Goal: Information Seeking & Learning: Learn about a topic

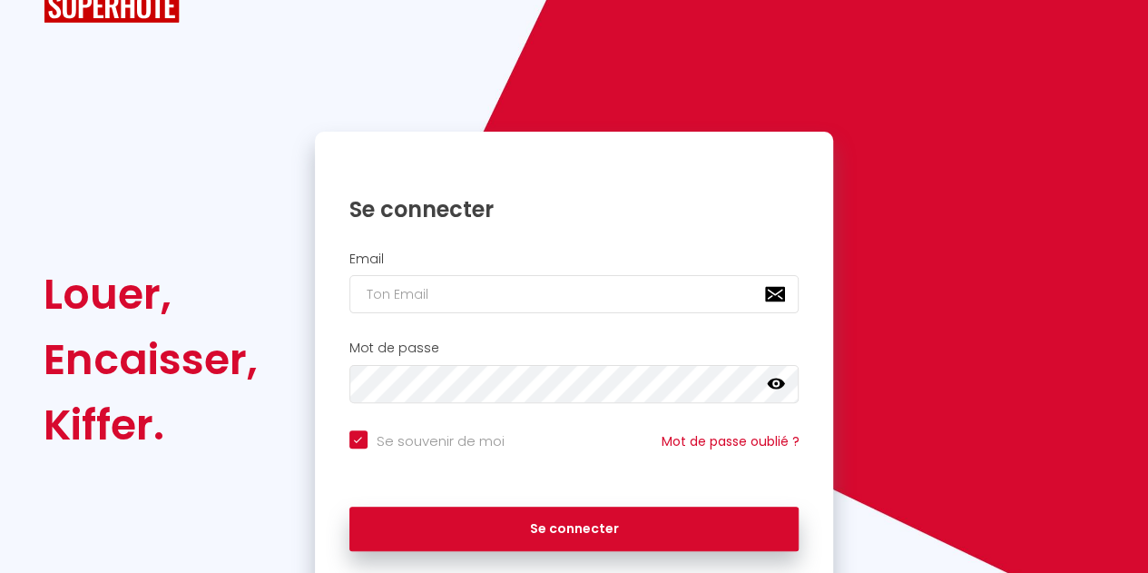
scroll to position [91, 0]
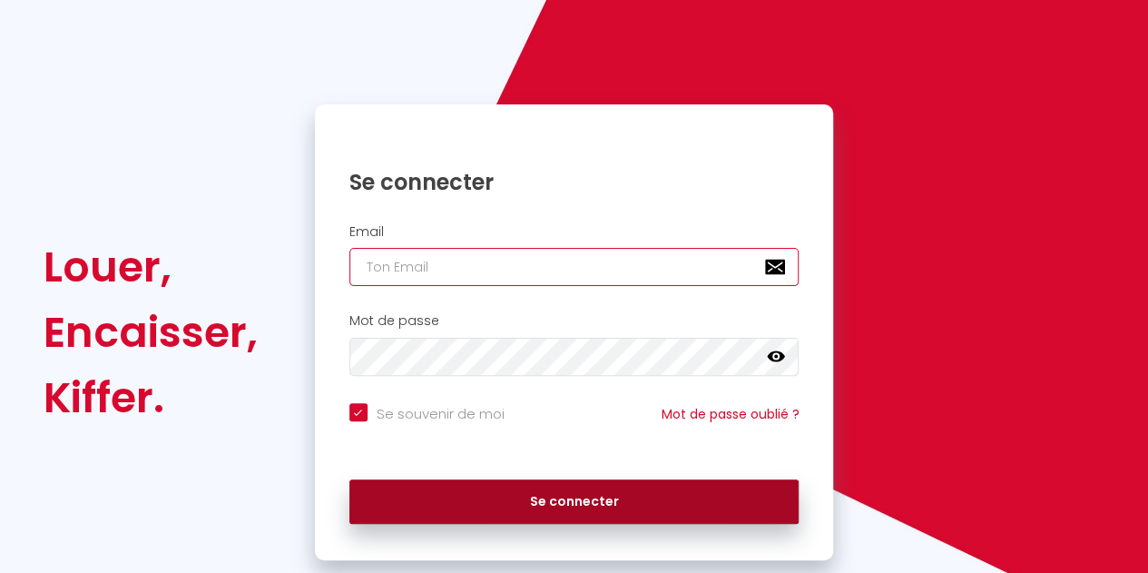
type input "[EMAIL_ADDRESS][DOMAIN_NAME]"
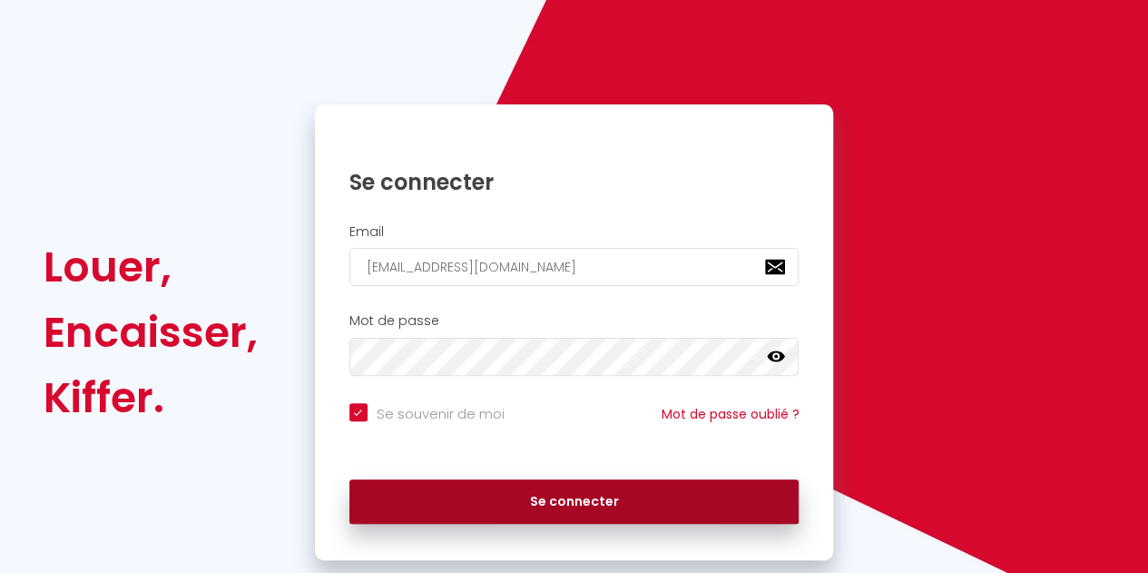
click at [588, 516] on button "Se connecter" at bounding box center [574, 501] width 450 height 45
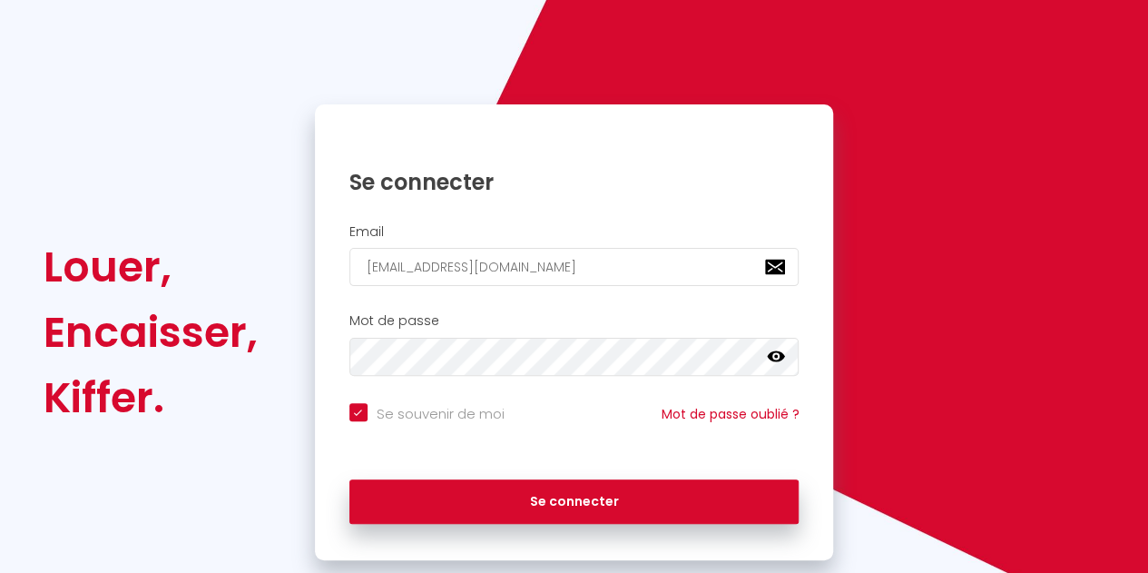
checkbox input "true"
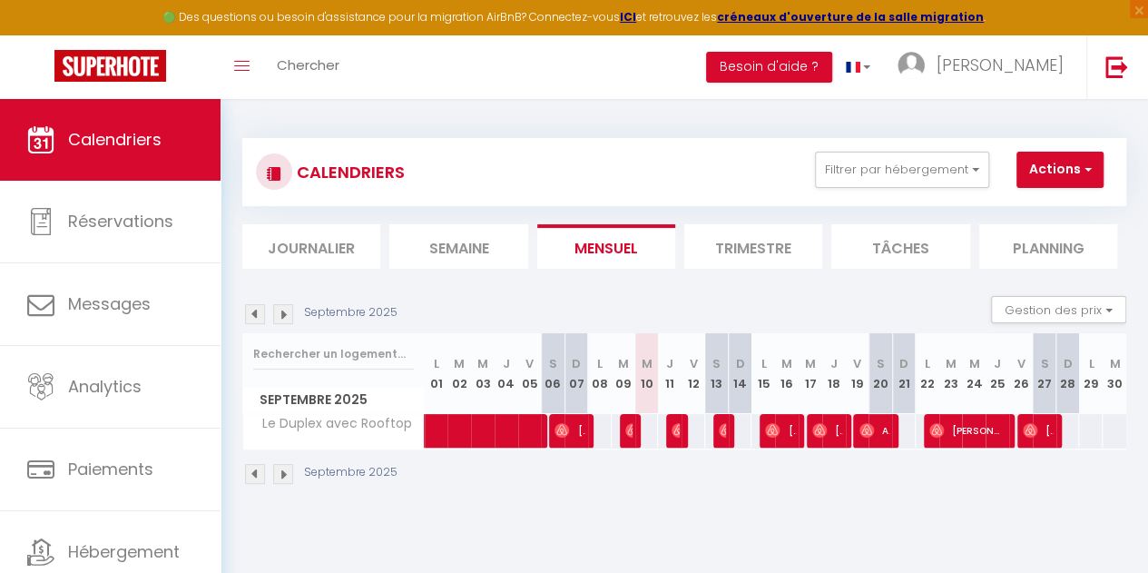
click at [313, 251] on li "Journalier" at bounding box center [311, 246] width 138 height 44
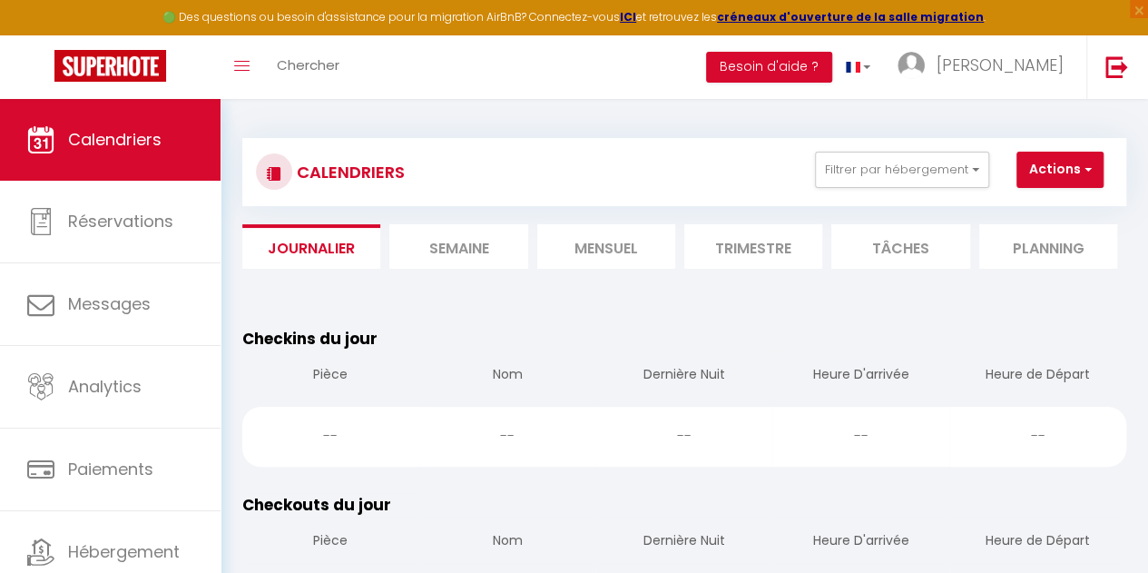
click at [641, 255] on li "Mensuel" at bounding box center [606, 246] width 138 height 44
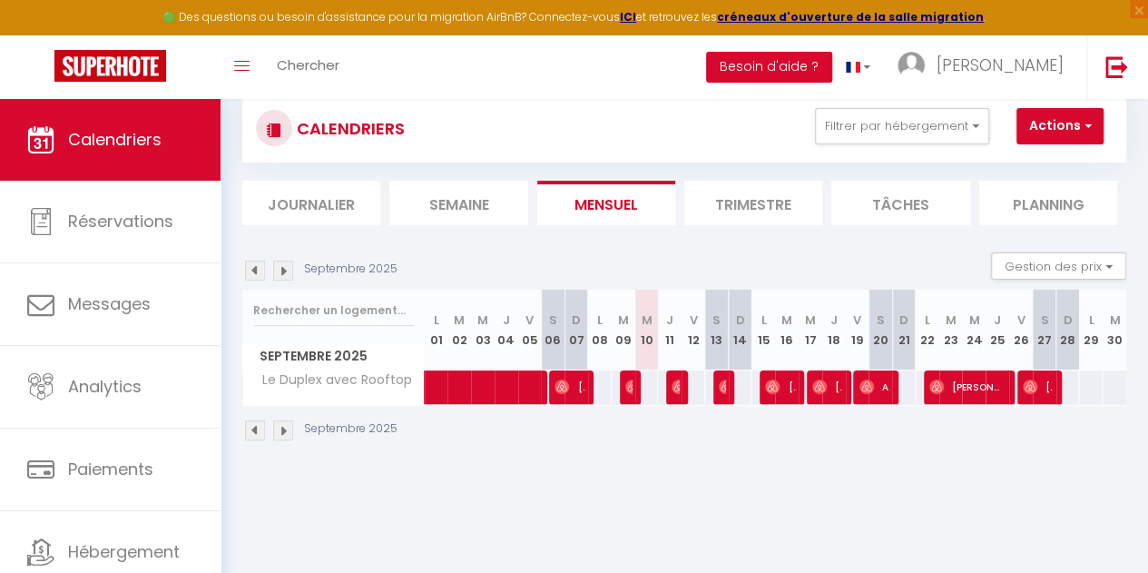
scroll to position [99, 0]
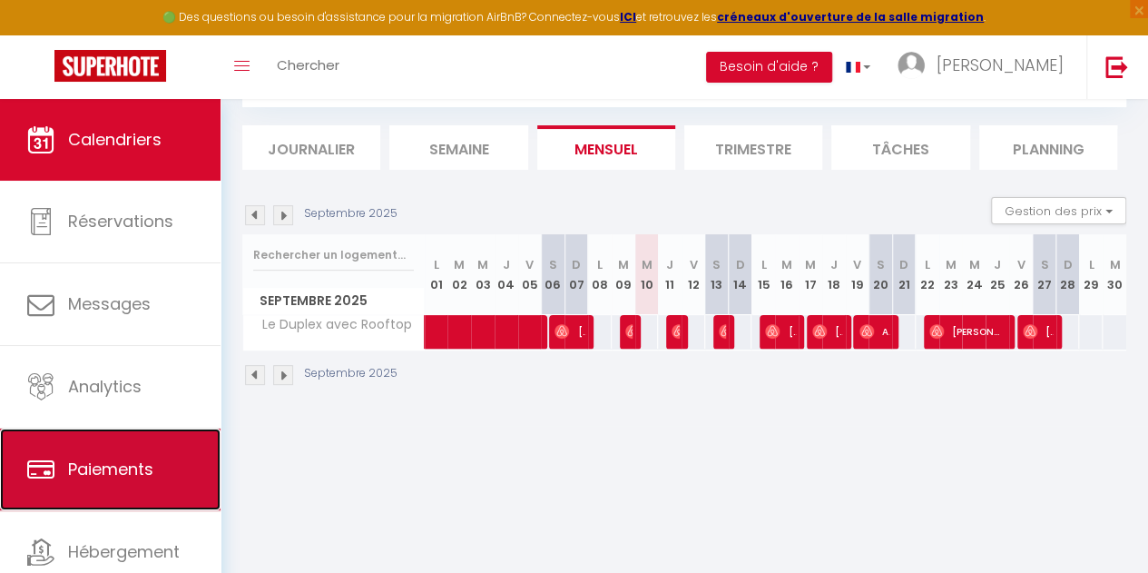
click at [127, 483] on link "Paiements" at bounding box center [110, 469] width 221 height 82
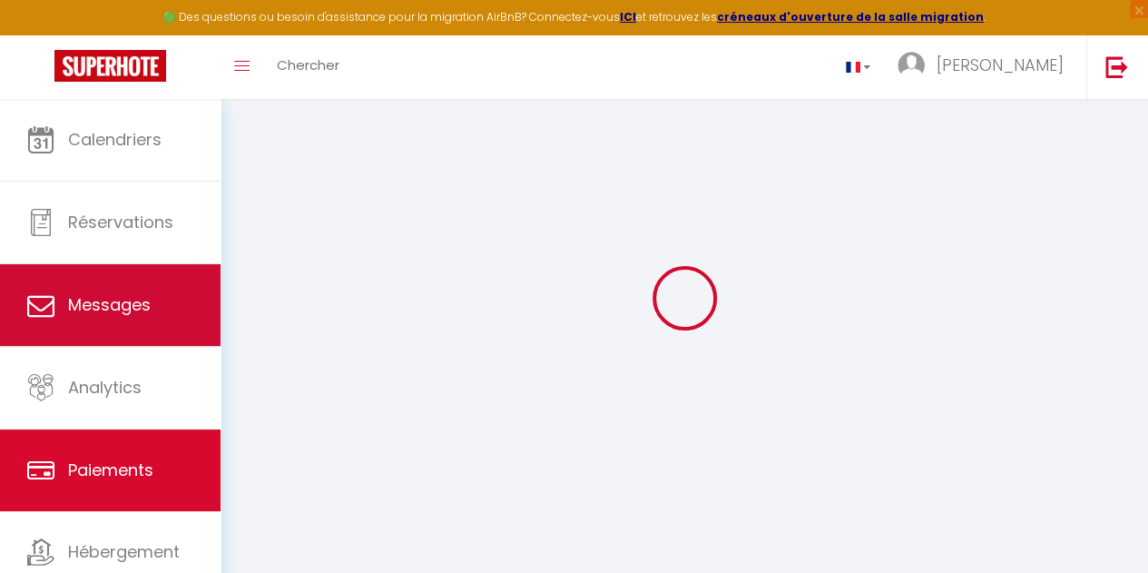
scroll to position [63, 0]
select select "2"
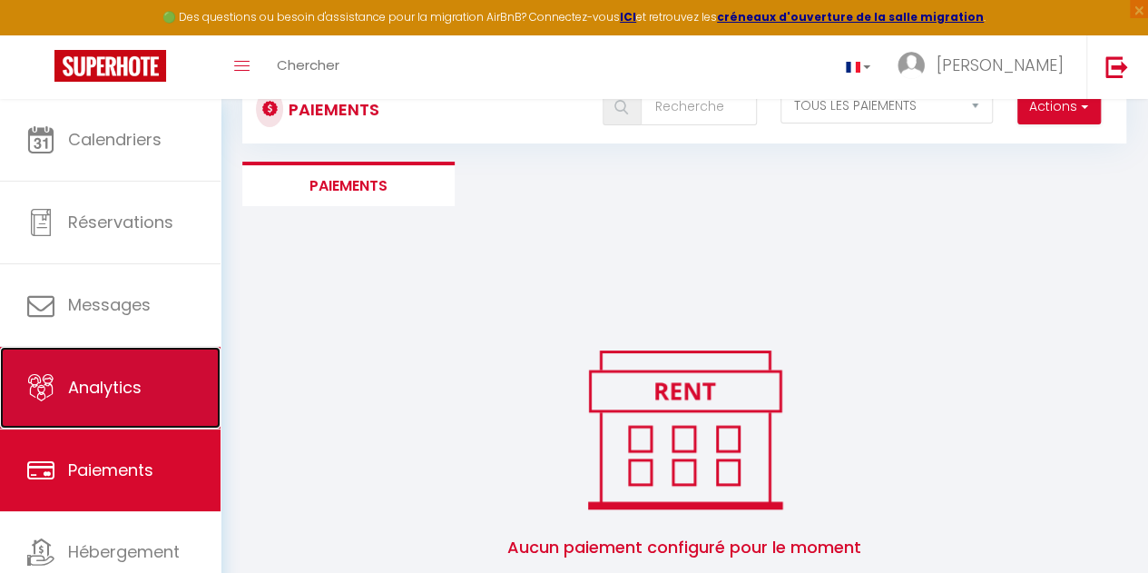
click at [129, 402] on link "Analytics" at bounding box center [110, 388] width 221 height 82
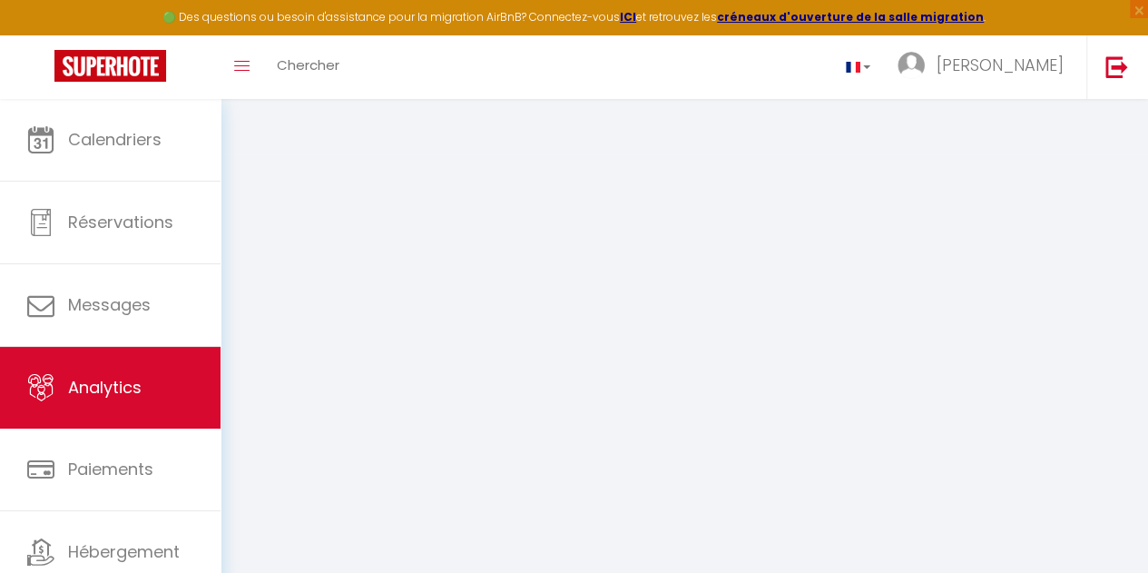
select select "2025"
select select "9"
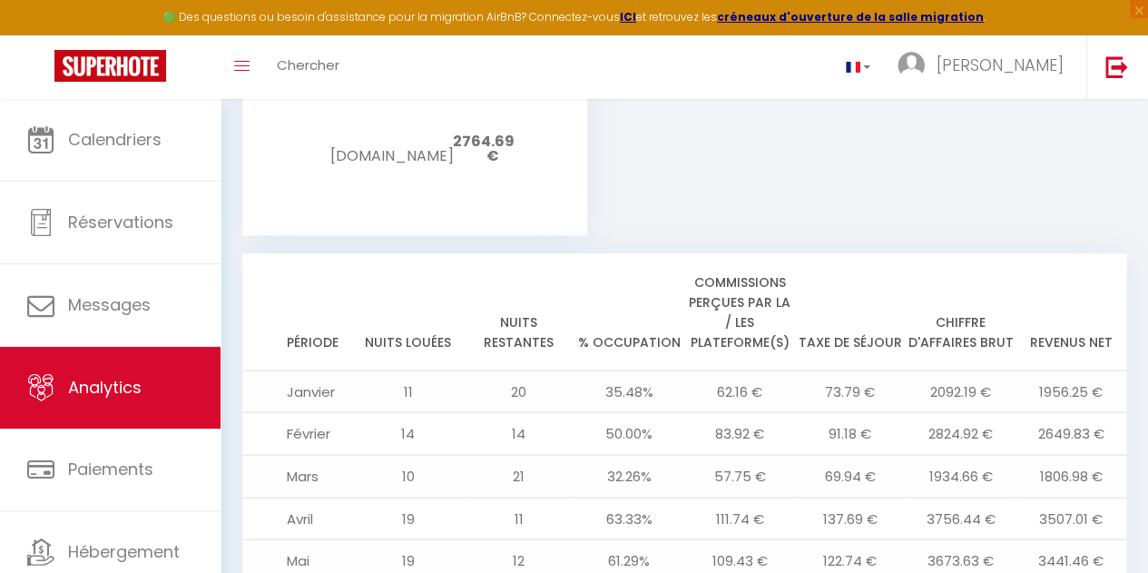
scroll to position [1783, 0]
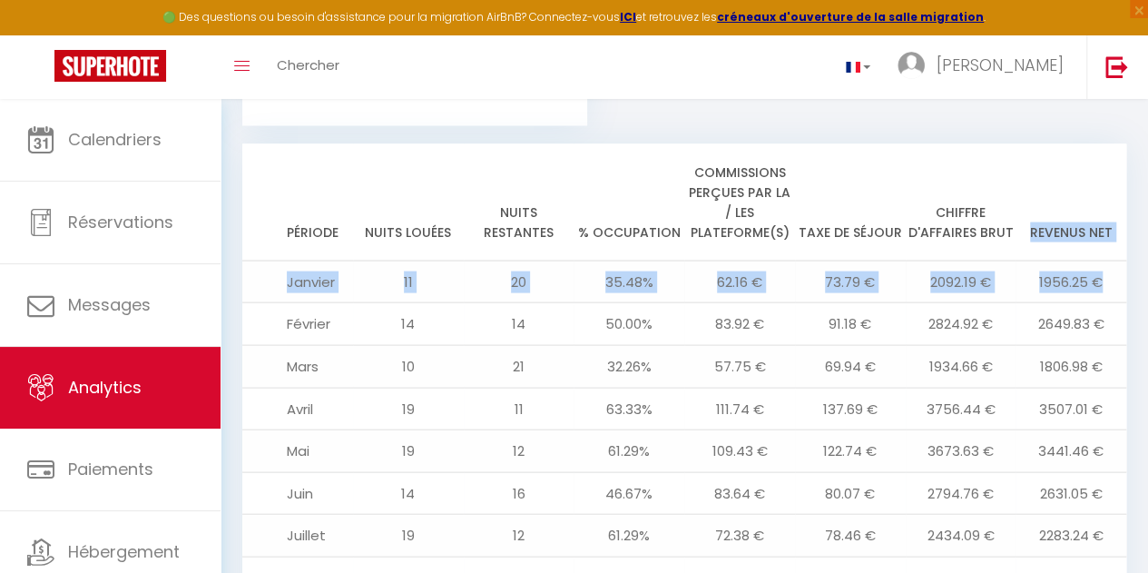
drag, startPoint x: 1031, startPoint y: 215, endPoint x: 1111, endPoint y: 272, distance: 98.2
click at [1111, 272] on table "Période Nuits louées Nuits restantes % Occupation Commissions perçues par la / …" at bounding box center [684, 479] width 884 height 671
click at [1116, 260] on td "1956.25 €" at bounding box center [1071, 281] width 111 height 43
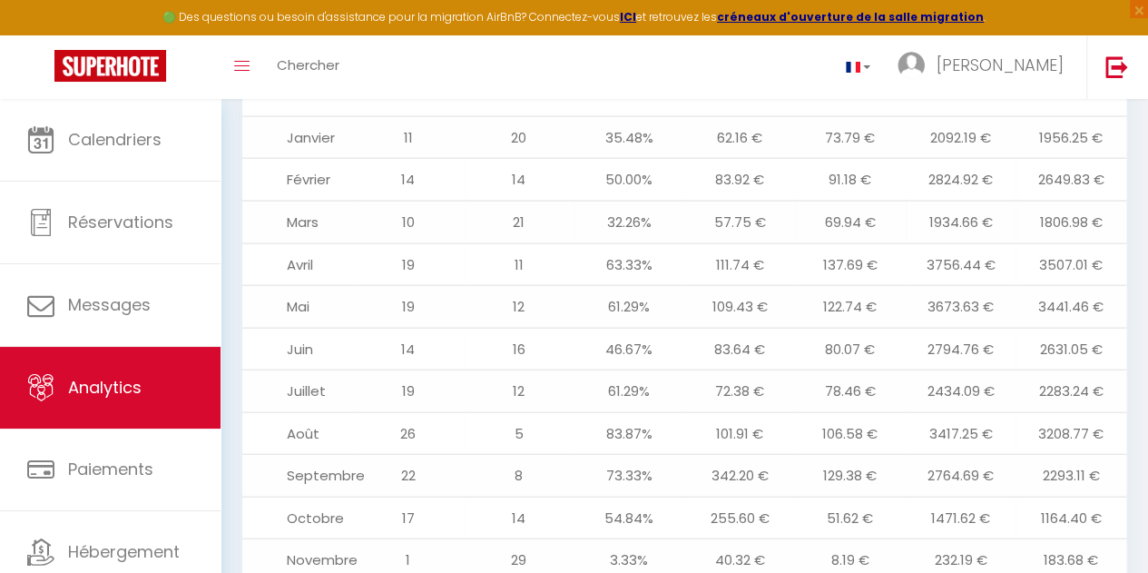
scroll to position [1964, 0]
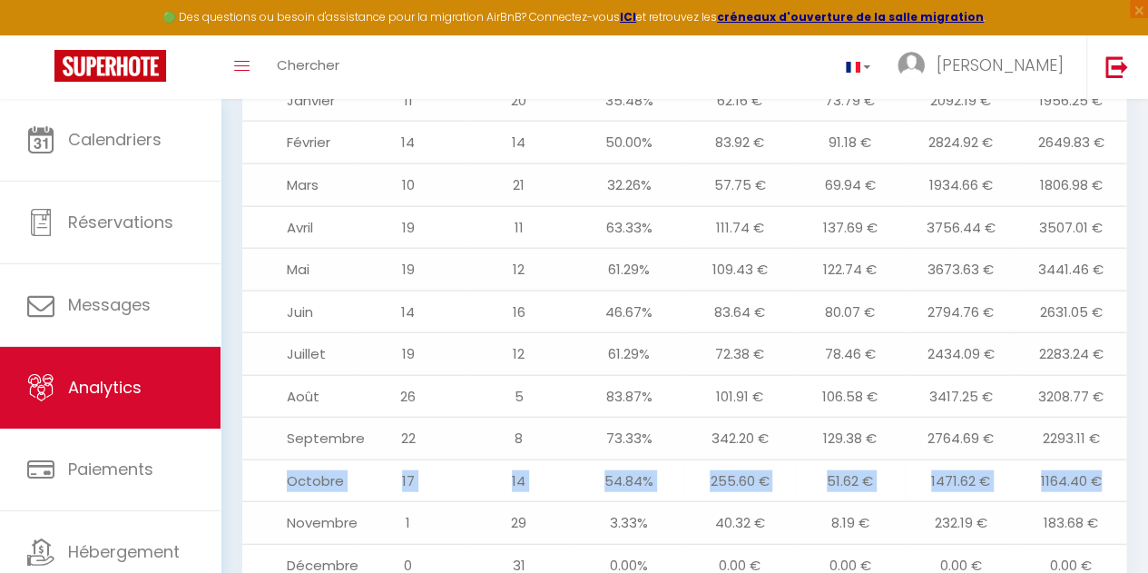
drag, startPoint x: 290, startPoint y: 466, endPoint x: 1098, endPoint y: 453, distance: 807.9
click at [1098, 459] on tr "Octobre 17 14 54.84% 255.60 € 51.62 € 1471.62 € 1164.40 €" at bounding box center [684, 480] width 884 height 43
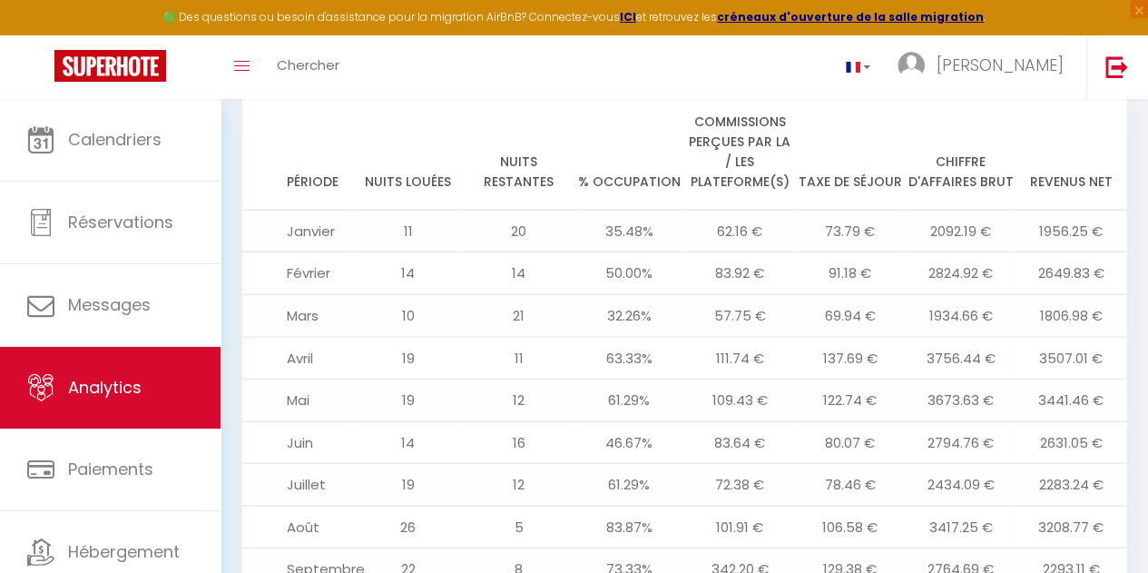
scroll to position [1692, 0]
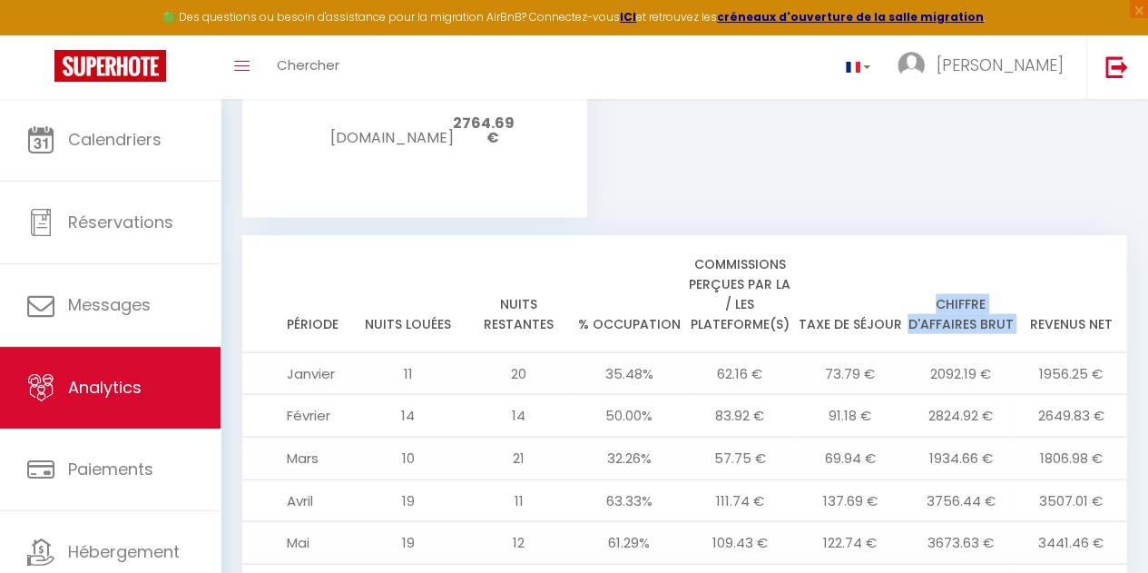
drag, startPoint x: 899, startPoint y: 299, endPoint x: 1020, endPoint y: 307, distance: 121.9
click at [1020, 307] on tr "Période Nuits louées Nuits restantes % Occupation Commissions perçues par la / …" at bounding box center [684, 293] width 884 height 117
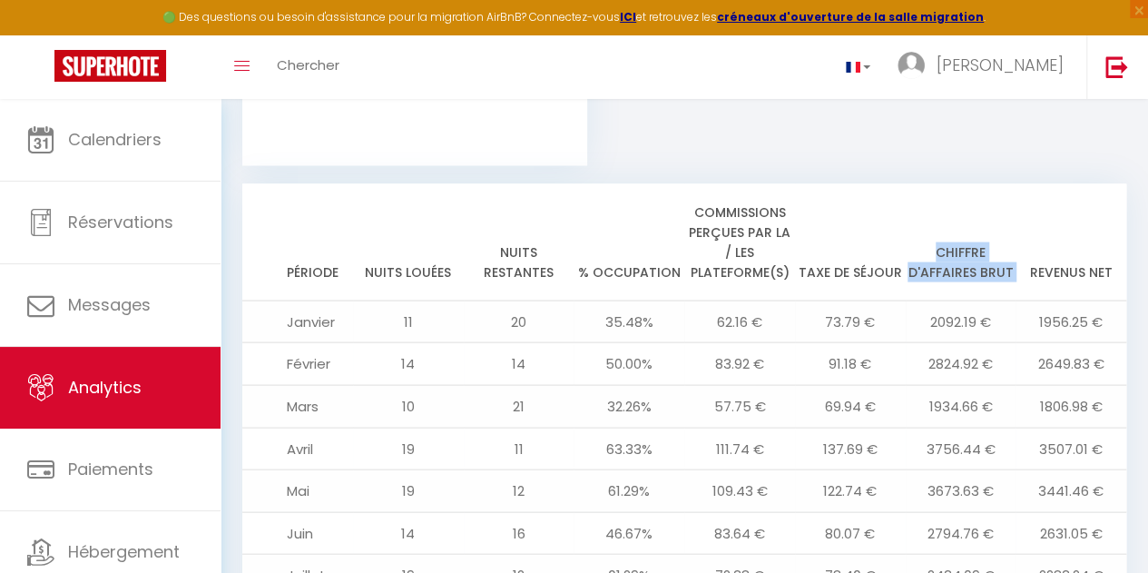
scroll to position [1783, 0]
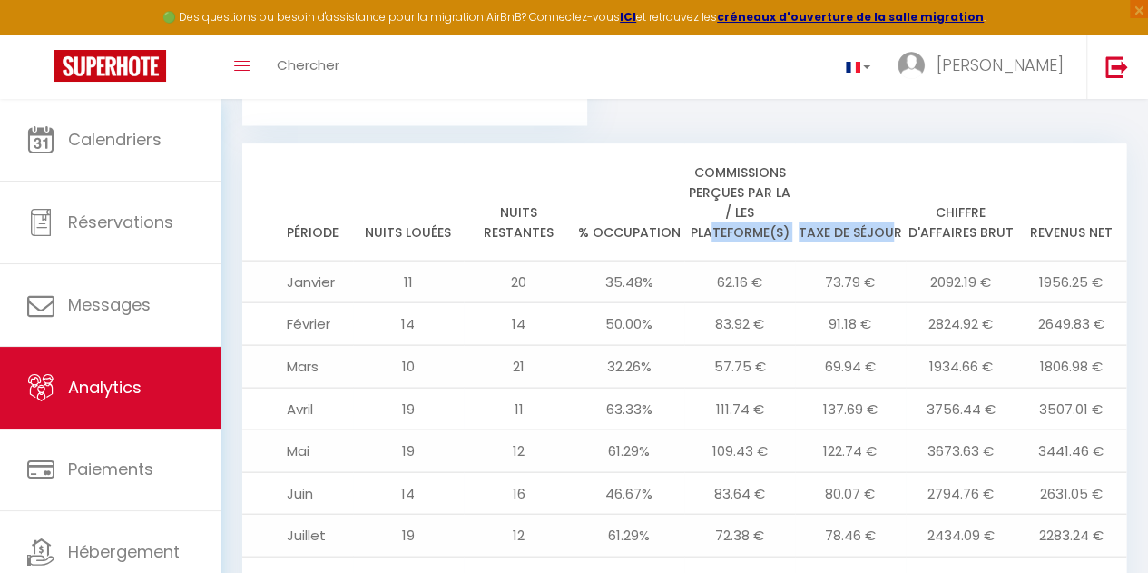
drag, startPoint x: 714, startPoint y: 211, endPoint x: 889, endPoint y: 213, distance: 175.2
click at [889, 213] on tr "Période Nuits louées Nuits restantes % Occupation Commissions perçues par la / …" at bounding box center [684, 202] width 884 height 117
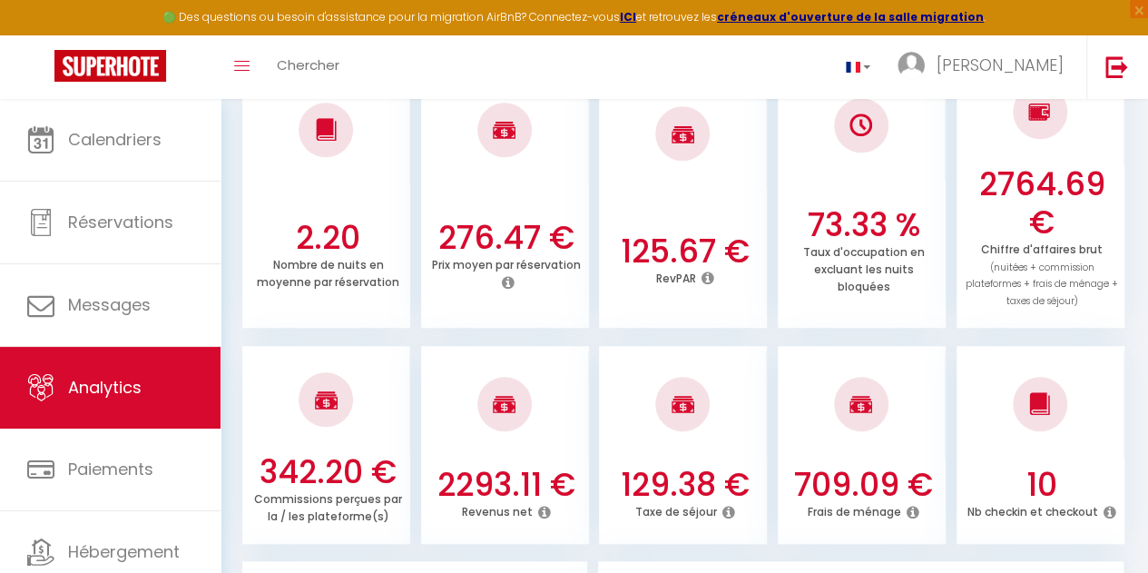
scroll to position [603, 0]
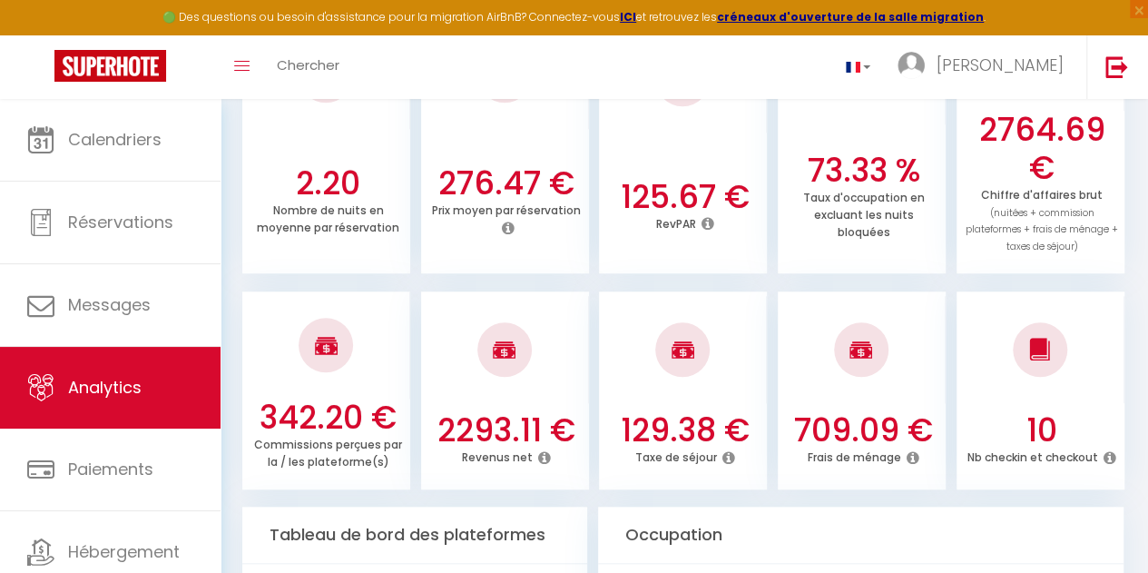
click at [538, 457] on icon at bounding box center [544, 457] width 13 height 15
click at [590, 342] on ul "342.20 € Commissions perçues par la / les plateforme(s) 2293.11 € Revenus net 1…" at bounding box center [684, 388] width 884 height 202
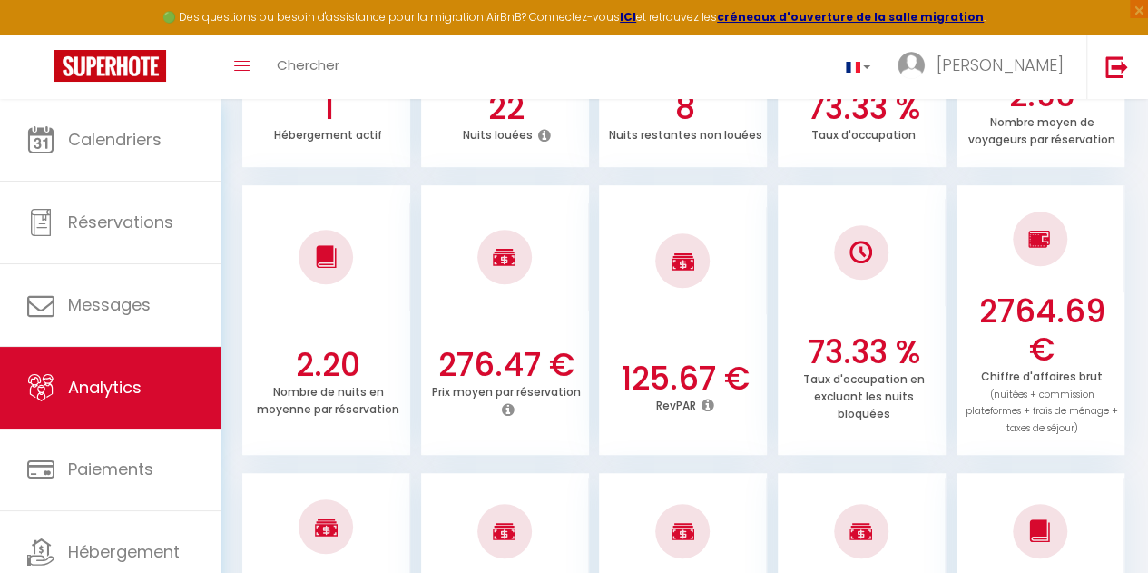
scroll to position [0, 0]
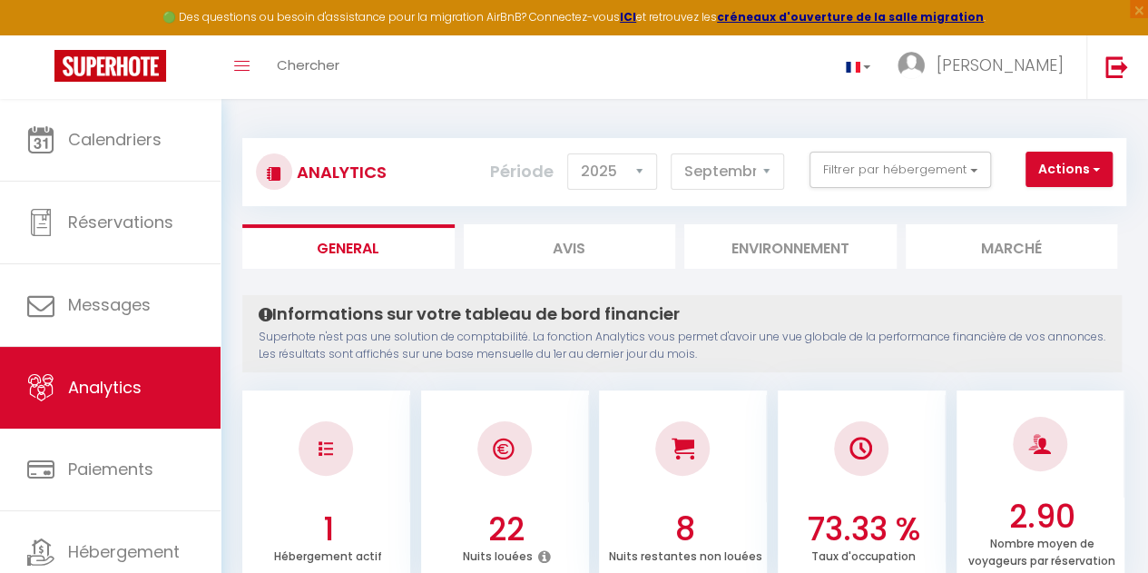
click at [650, 253] on li "Avis" at bounding box center [570, 246] width 212 height 44
select select "2025"
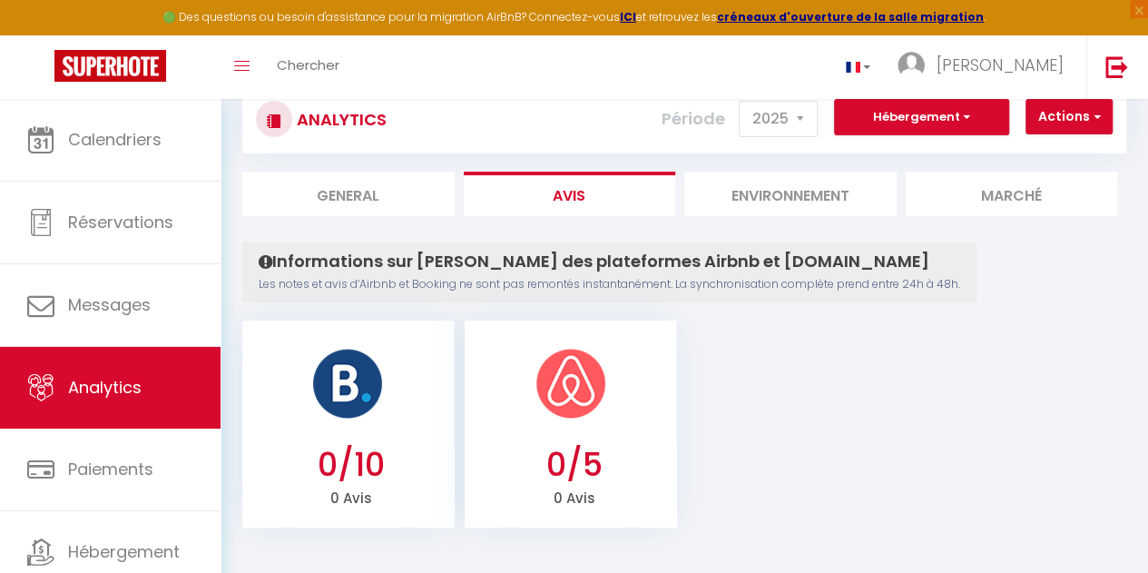
scroll to position [99, 0]
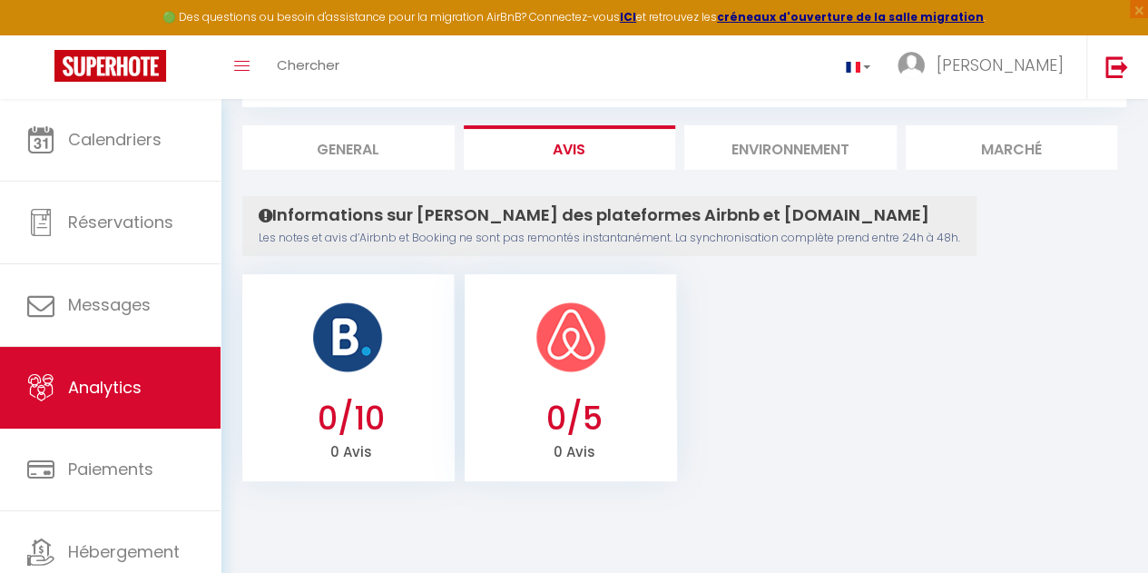
click at [724, 145] on li "Environnement" at bounding box center [790, 147] width 212 height 44
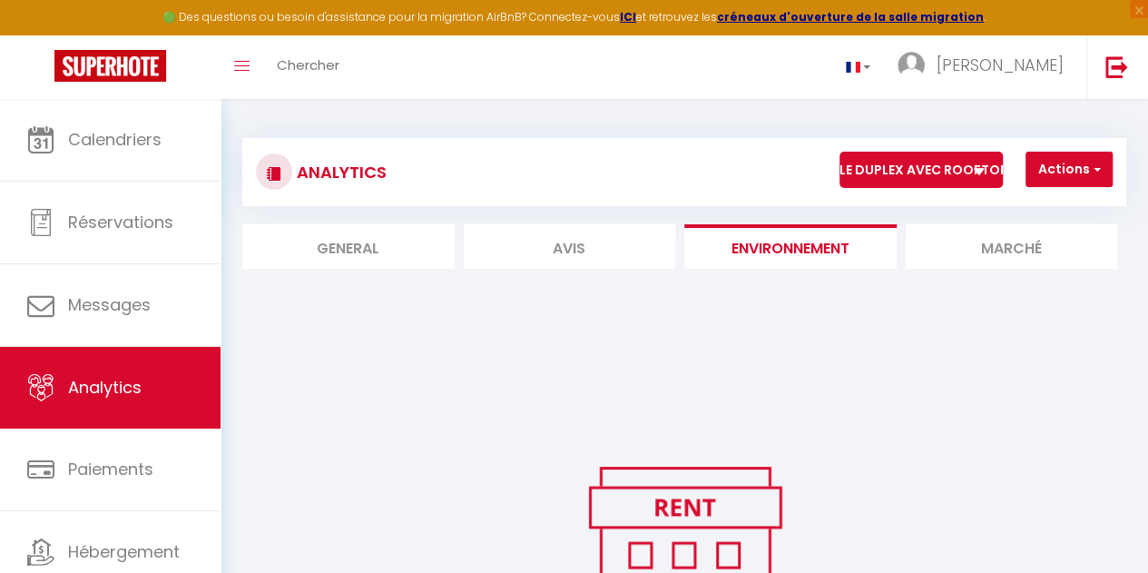
click at [988, 245] on li "Marché" at bounding box center [1012, 246] width 212 height 44
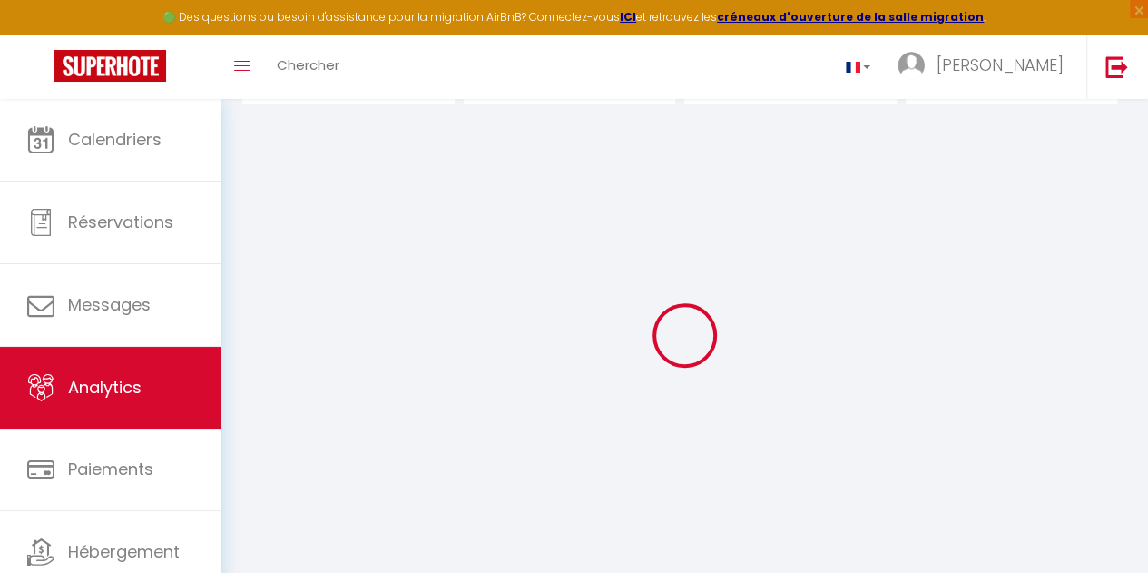
select select "60761"
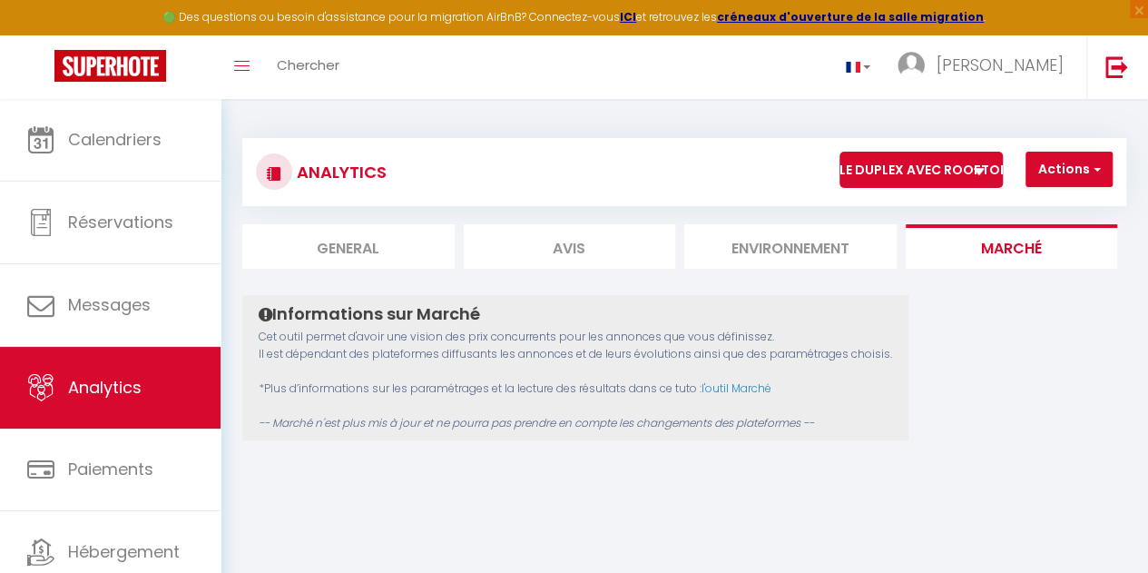
click at [303, 256] on li "General" at bounding box center [348, 246] width 212 height 44
select select "2025"
select select "9"
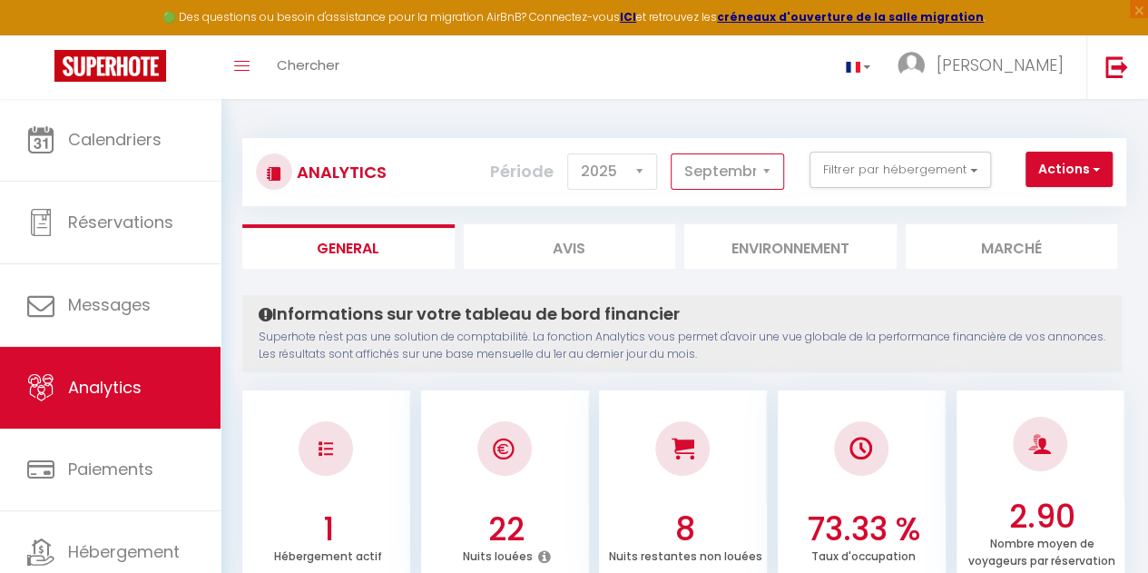
click at [768, 175] on select "[PERSON_NAME] Mars [PERSON_NAME] Juin Juillet Août Septembre Octobre Novembre D…" at bounding box center [727, 171] width 113 height 36
click at [639, 176] on select "2014 2015 2016 2017 2018 2019 2020 2021 2022 2023 2024 2025 2026 2027" at bounding box center [612, 171] width 90 height 36
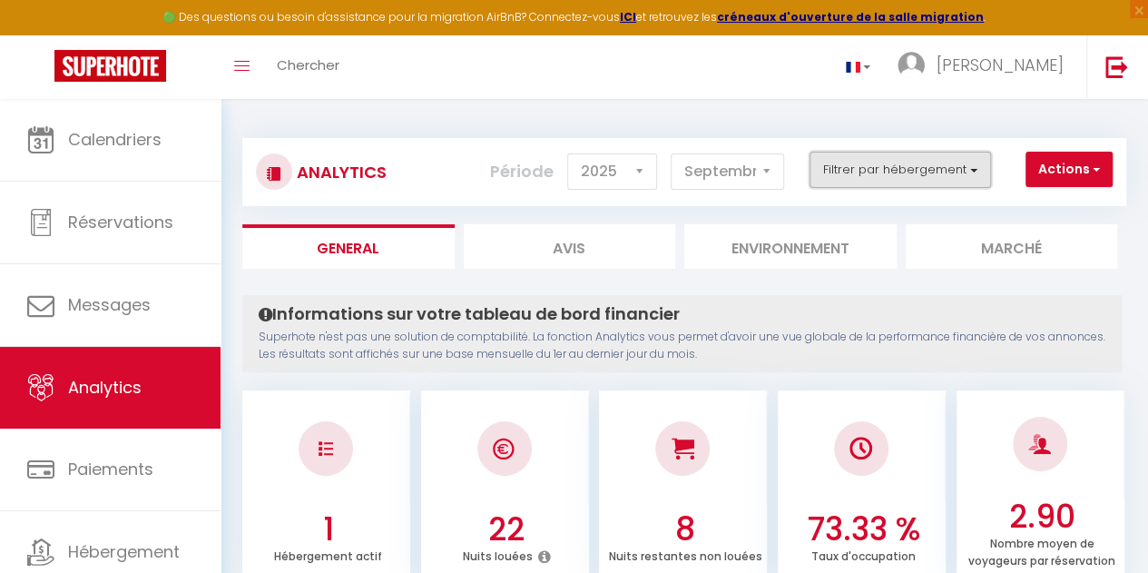
click at [907, 161] on button "Filtrer par hébergement" at bounding box center [901, 170] width 182 height 36
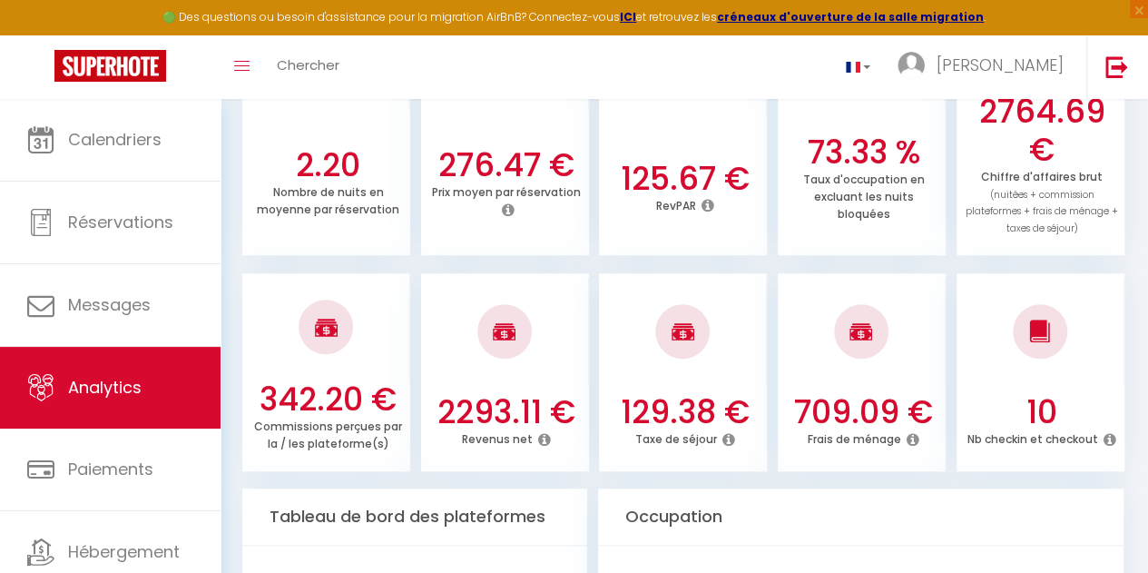
scroll to position [726, 0]
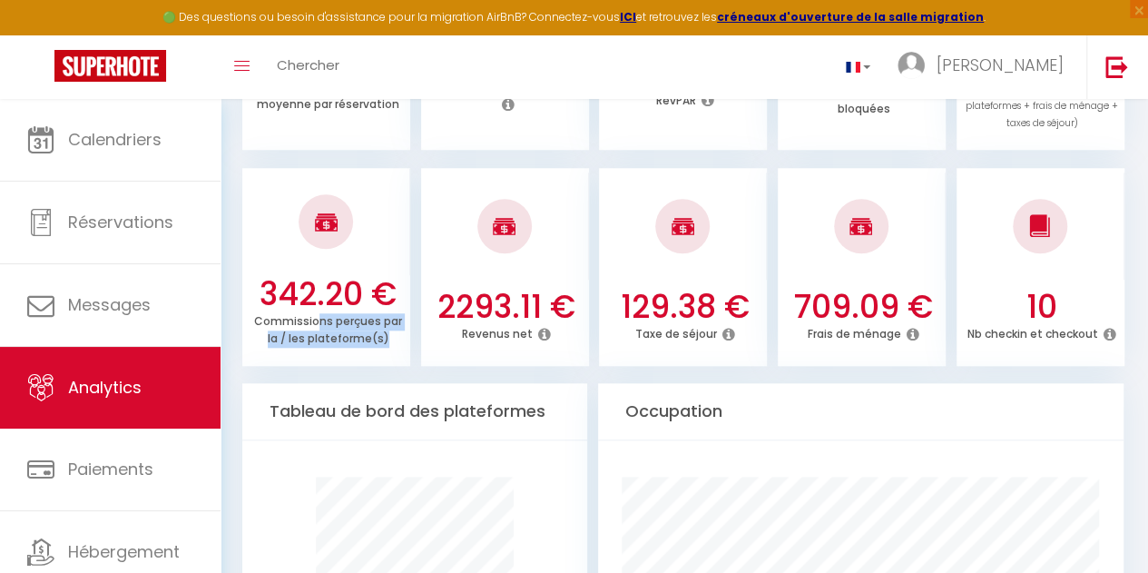
drag, startPoint x: 319, startPoint y: 325, endPoint x: 405, endPoint y: 338, distance: 86.3
click at [405, 338] on div "Commissions perçues par la / les plateforme(s)" at bounding box center [328, 330] width 155 height 34
click at [383, 360] on div "342.20 € Commissions perçues par la / les plateforme(s)" at bounding box center [326, 320] width 168 height 91
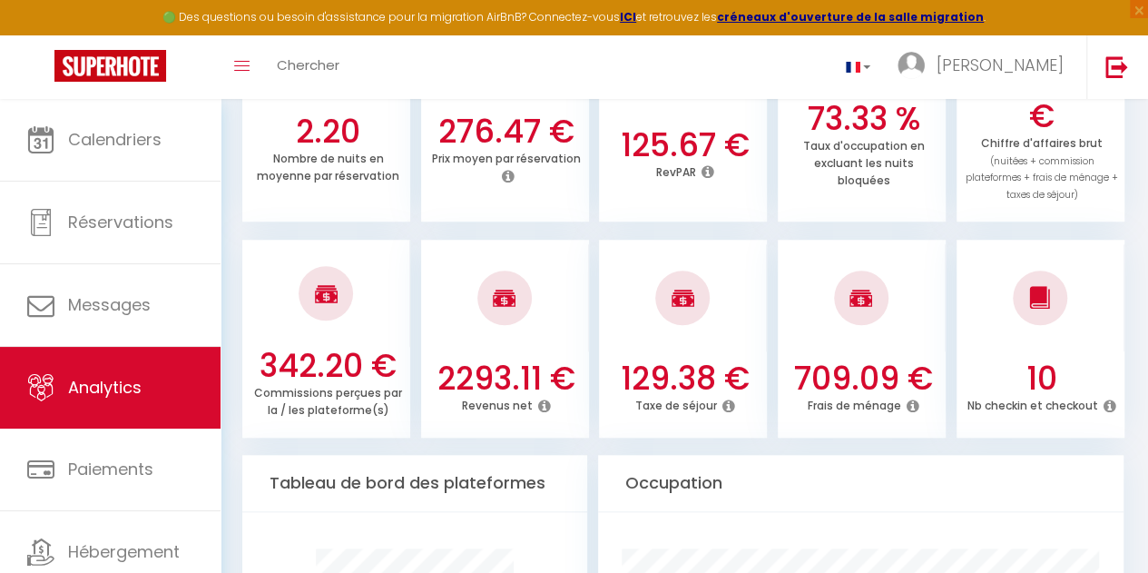
scroll to position [545, 0]
